Goal: Find specific page/section: Find specific page/section

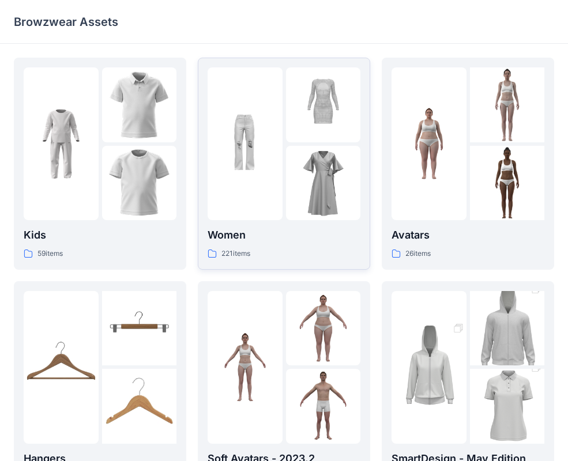
click at [268, 175] on img at bounding box center [244, 144] width 75 height 75
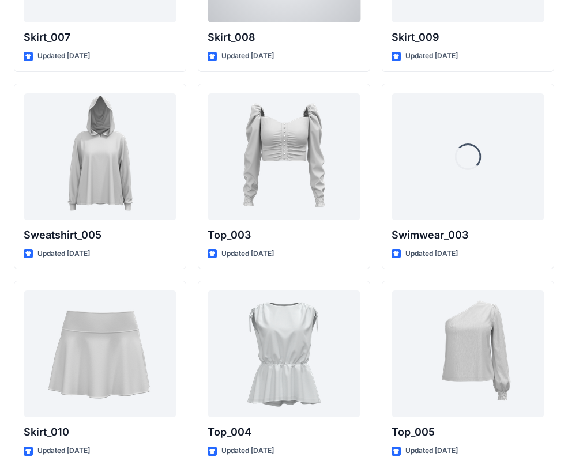
scroll to position [5871, 0]
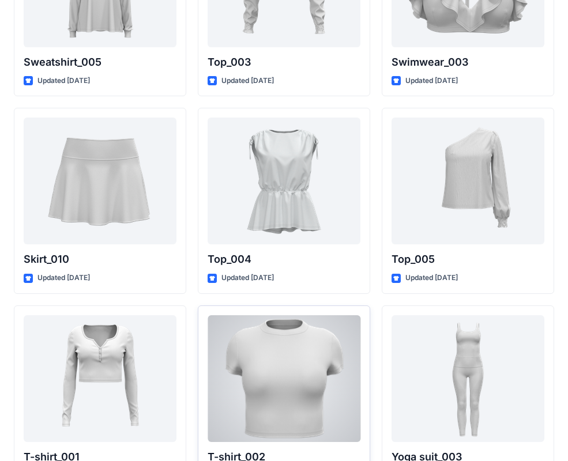
click at [281, 351] on div at bounding box center [283, 378] width 153 height 127
